Goal: Information Seeking & Learning: Learn about a topic

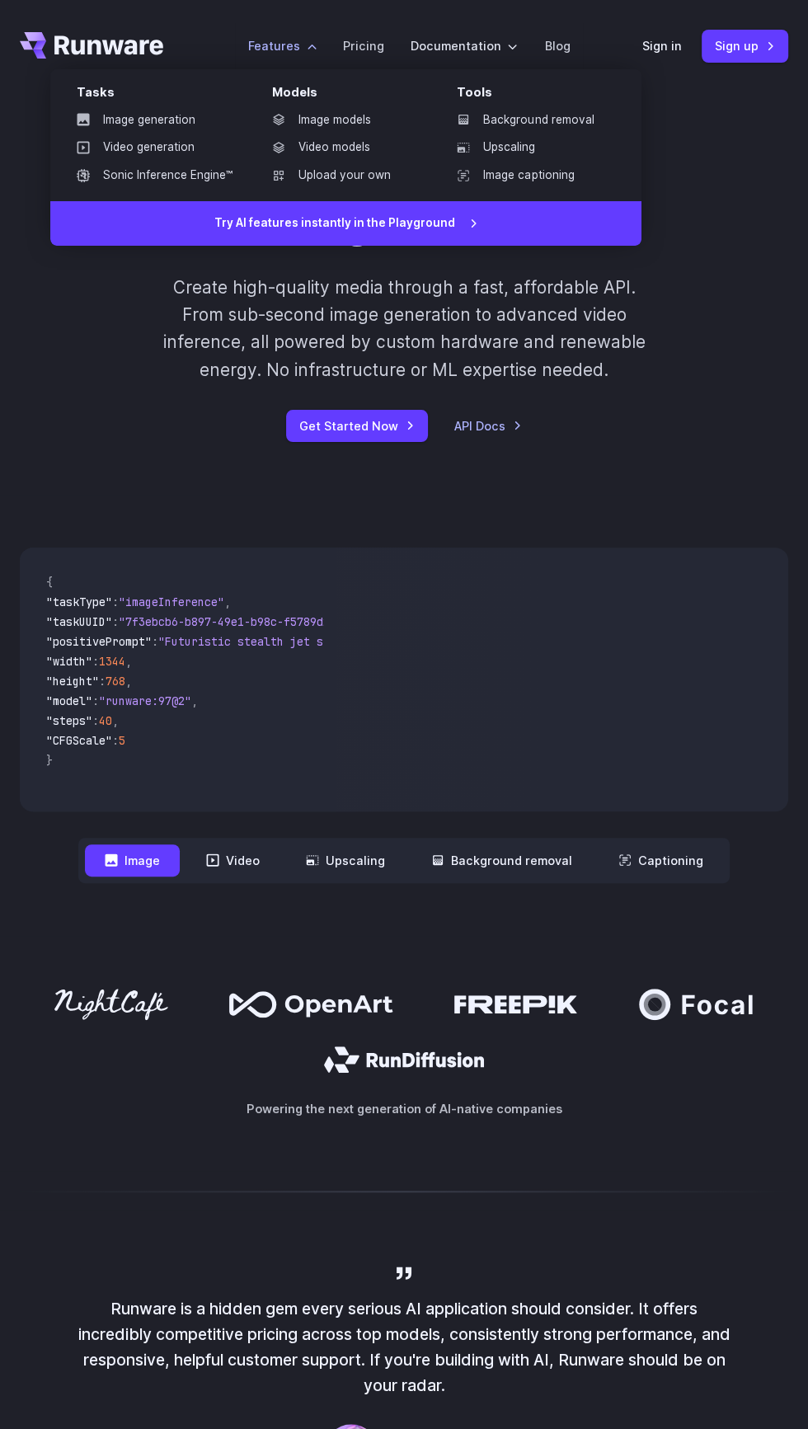
click at [283, 47] on label "Features" at bounding box center [282, 45] width 68 height 19
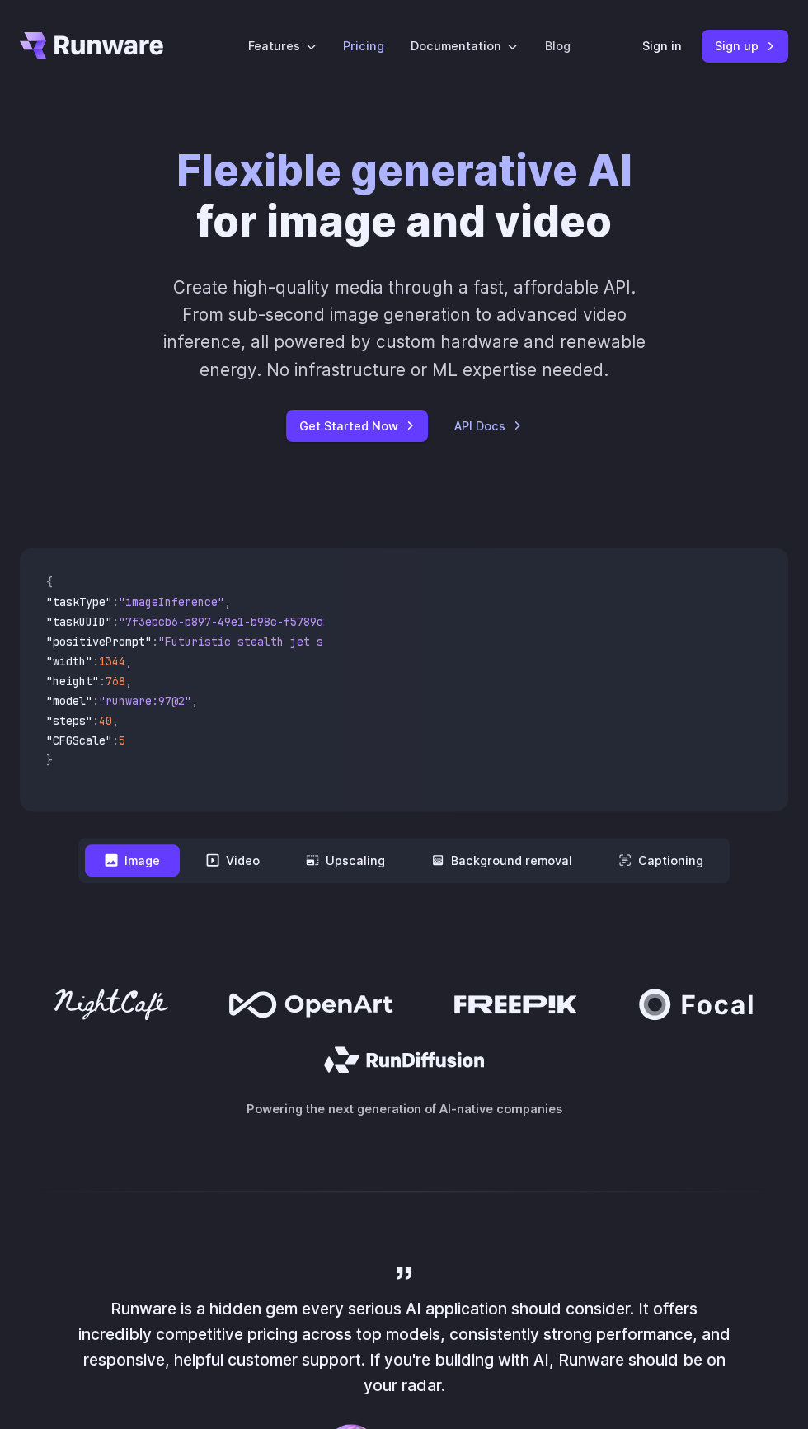
click at [365, 54] on link "Pricing" at bounding box center [363, 45] width 41 height 19
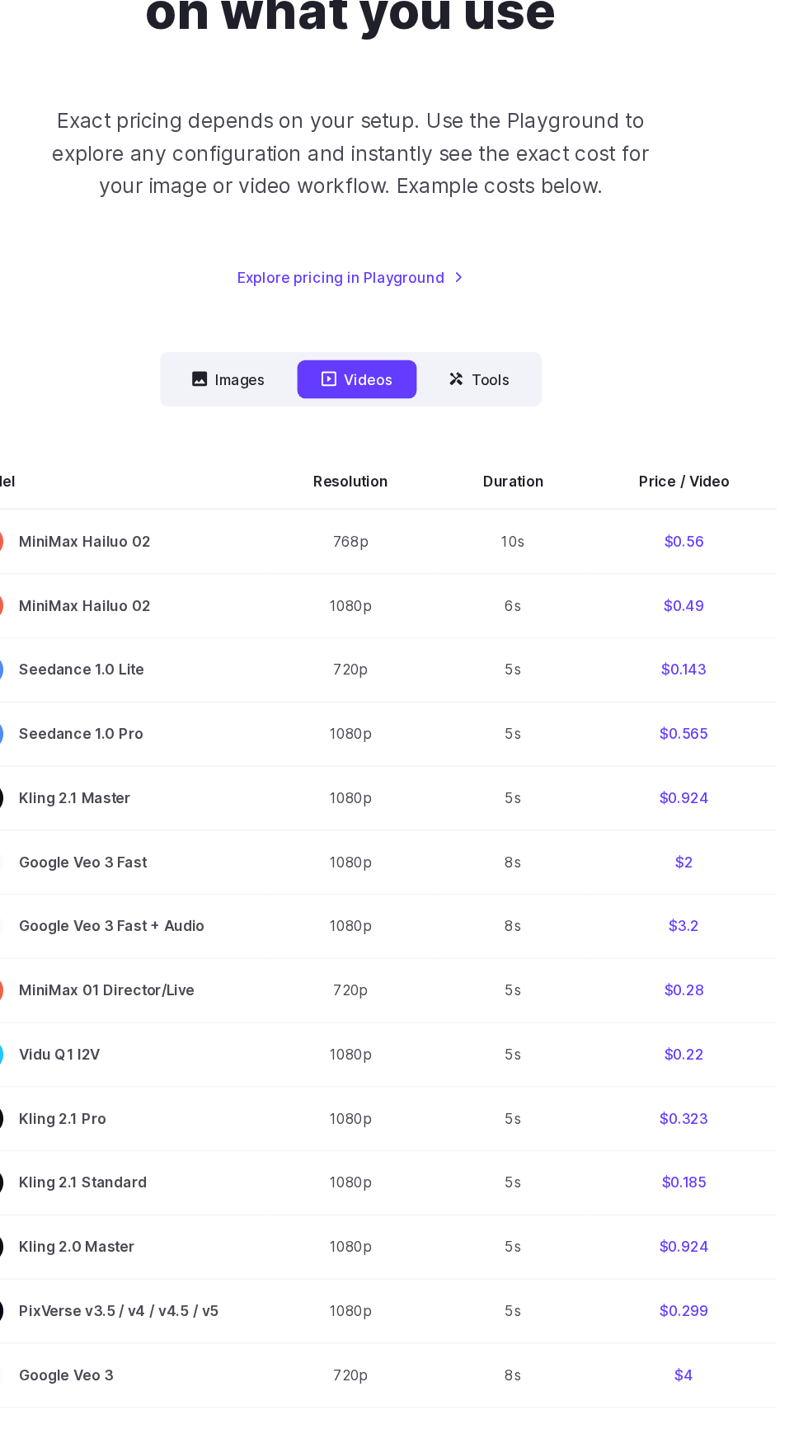
scroll to position [225, 0]
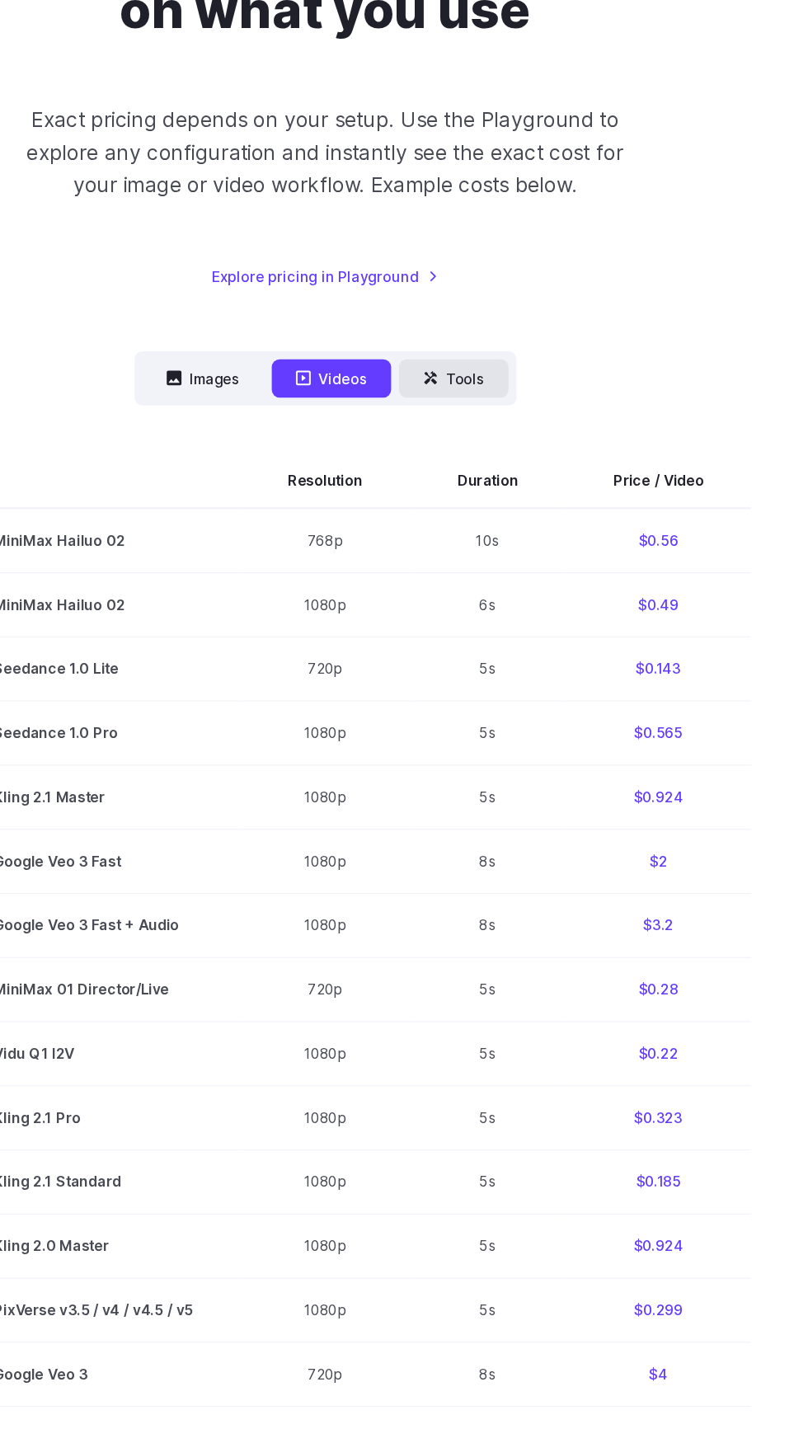
click at [518, 335] on button "Tools" at bounding box center [512, 331] width 92 height 32
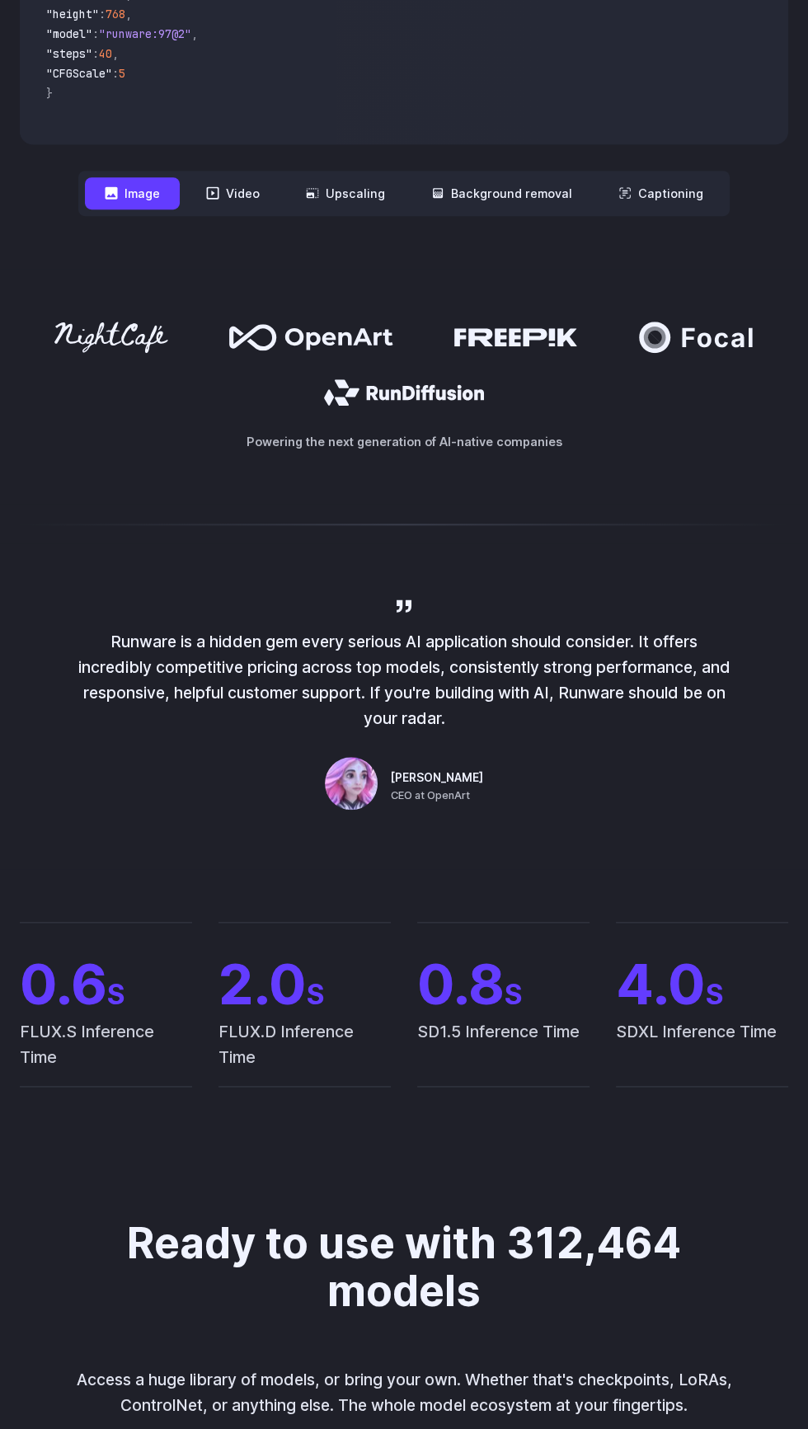
scroll to position [670, 0]
